Goal: Task Accomplishment & Management: Manage account settings

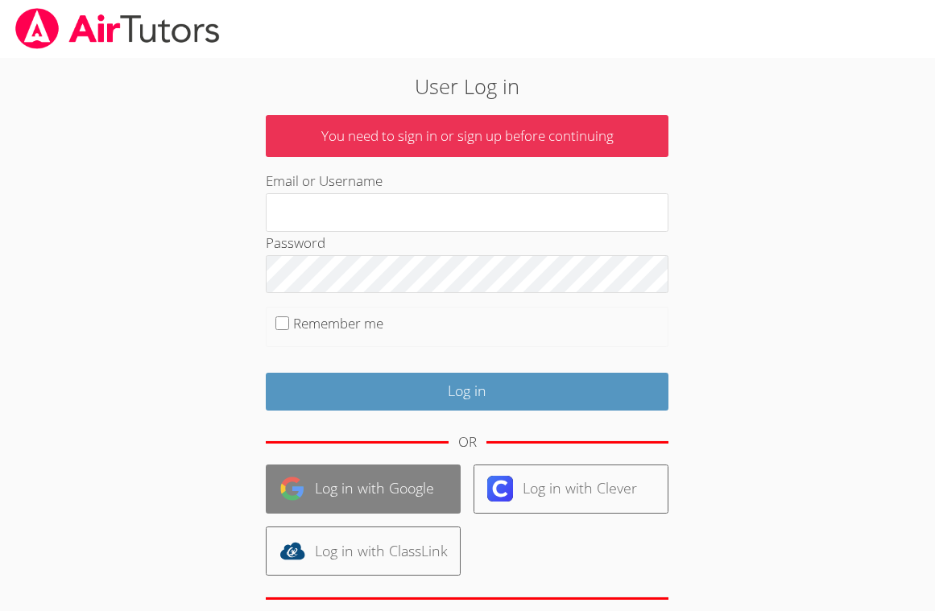
click at [400, 480] on link "Log in with Google" at bounding box center [363, 489] width 195 height 49
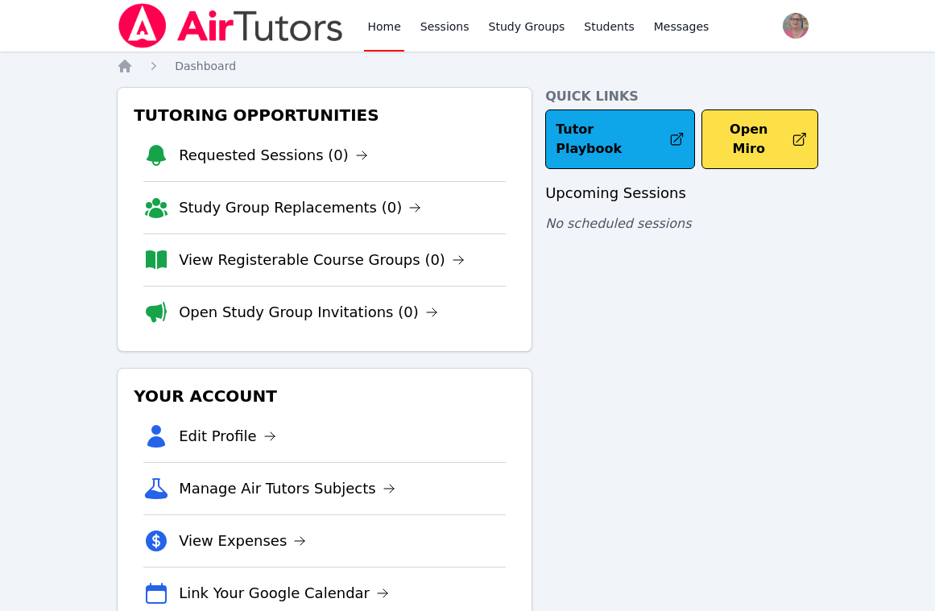
click at [302, 316] on link "Open Study Group Invitations (0)" at bounding box center [308, 312] width 259 height 23
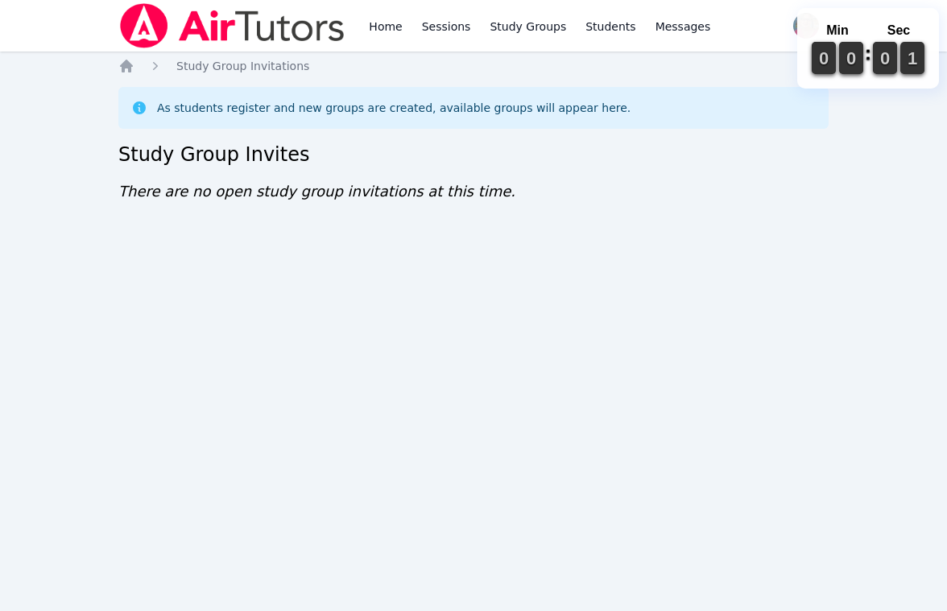
click at [856, 307] on div "Home Sessions Study Groups Students Messages Open user menu Nola Dorman Open ma…" at bounding box center [473, 305] width 947 height 611
